Goal: Entertainment & Leisure: Consume media (video, audio)

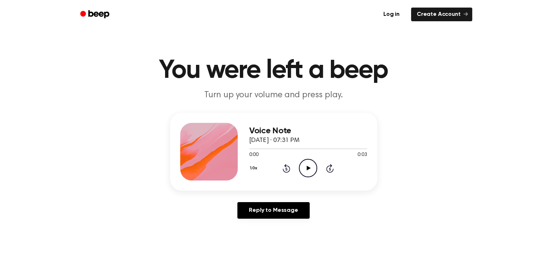
click at [311, 168] on icon "Play Audio" at bounding box center [308, 168] width 18 height 18
click at [305, 164] on icon "Play Audio" at bounding box center [308, 168] width 18 height 18
click at [302, 174] on circle at bounding box center [308, 168] width 18 height 18
click at [312, 161] on icon "Play Audio" at bounding box center [308, 168] width 18 height 18
click at [308, 158] on div "0:07 0:07" at bounding box center [308, 155] width 118 height 8
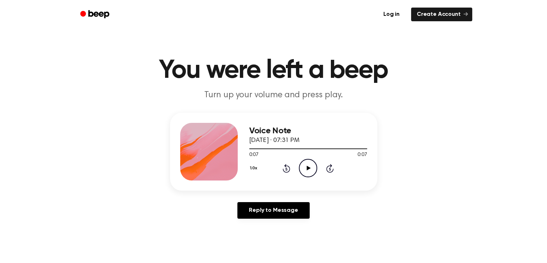
click at [309, 163] on icon "Play Audio" at bounding box center [308, 168] width 18 height 18
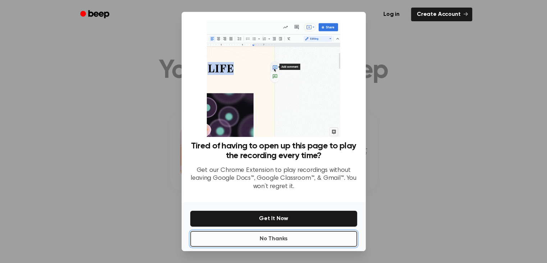
click at [288, 236] on button "No Thanks" at bounding box center [273, 239] width 167 height 16
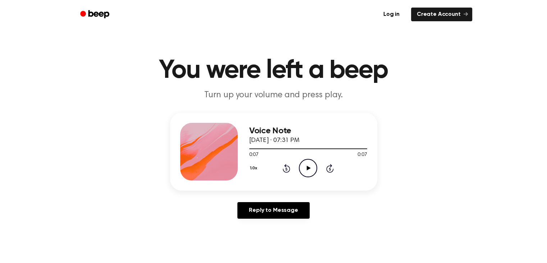
click at [305, 161] on icon "Play Audio" at bounding box center [308, 168] width 18 height 18
click at [311, 165] on icon "Play Audio" at bounding box center [308, 168] width 18 height 18
click at [300, 170] on icon "Pause Audio" at bounding box center [308, 168] width 18 height 18
click at [311, 171] on icon "Play Audio" at bounding box center [308, 168] width 18 height 18
click at [275, 150] on div at bounding box center [308, 148] width 118 height 6
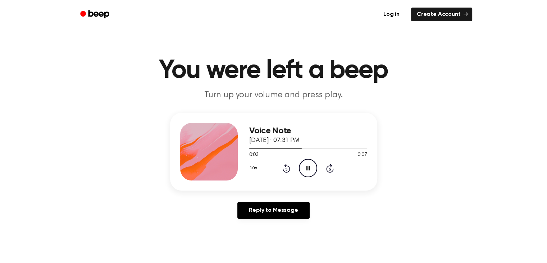
click at [309, 173] on icon "Pause Audio" at bounding box center [308, 168] width 18 height 18
click at [303, 164] on icon "Play Audio" at bounding box center [308, 168] width 18 height 18
click at [301, 173] on icon "Play Audio" at bounding box center [308, 168] width 18 height 18
click at [311, 175] on icon "Play Audio" at bounding box center [308, 168] width 18 height 18
click at [301, 168] on icon "Play Audio" at bounding box center [308, 168] width 18 height 18
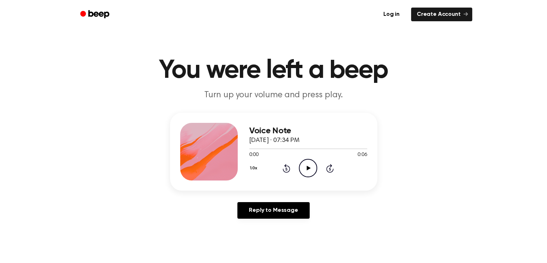
click at [306, 166] on icon "Play Audio" at bounding box center [308, 168] width 18 height 18
click at [308, 170] on icon "Play Audio" at bounding box center [308, 168] width 18 height 18
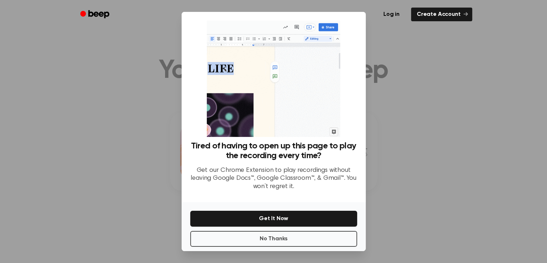
click at [255, 246] on div "No Thanks Get It Now" at bounding box center [274, 226] width 184 height 49
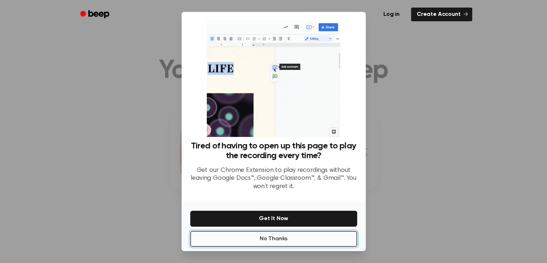
click at [285, 238] on button "No Thanks" at bounding box center [273, 239] width 167 height 16
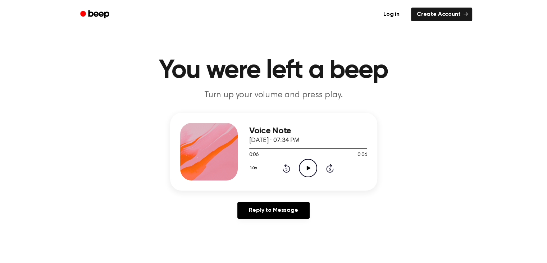
click at [312, 167] on icon "Play Audio" at bounding box center [308, 168] width 18 height 18
click at [306, 179] on div "Voice Note September 5, 2025 · 07:35 PM 0:00 0:06 Your browser does not support…" at bounding box center [308, 152] width 118 height 58
click at [306, 169] on icon "Play Audio" at bounding box center [308, 168] width 18 height 18
click at [306, 171] on icon "Play Audio" at bounding box center [308, 168] width 18 height 18
click at [303, 172] on icon "Play Audio" at bounding box center [308, 168] width 18 height 18
